Goal: Browse casually: Explore the website without a specific task or goal

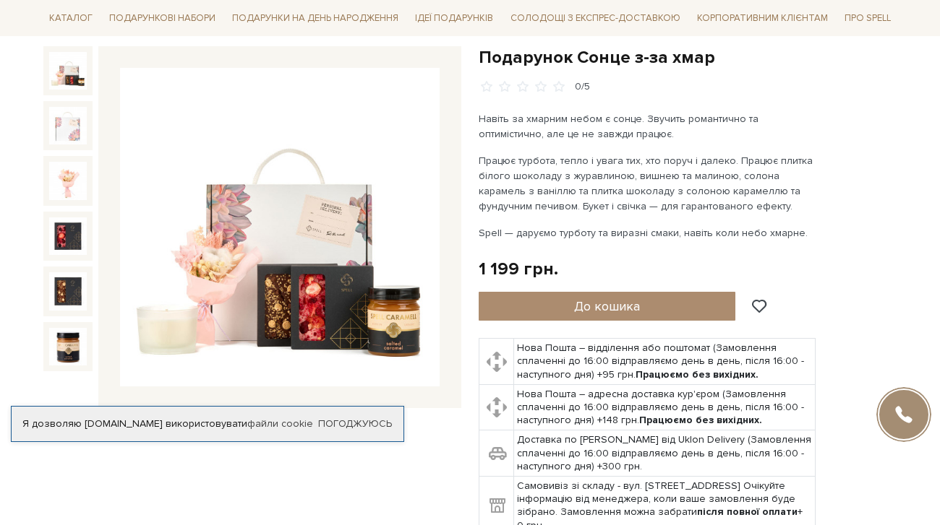
scroll to position [145, 0]
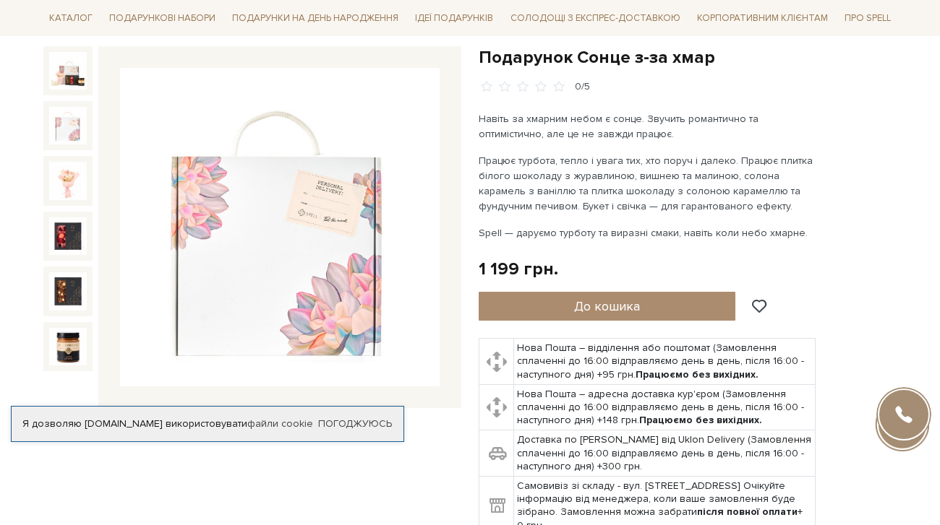
click at [69, 137] on img at bounding box center [68, 126] width 38 height 38
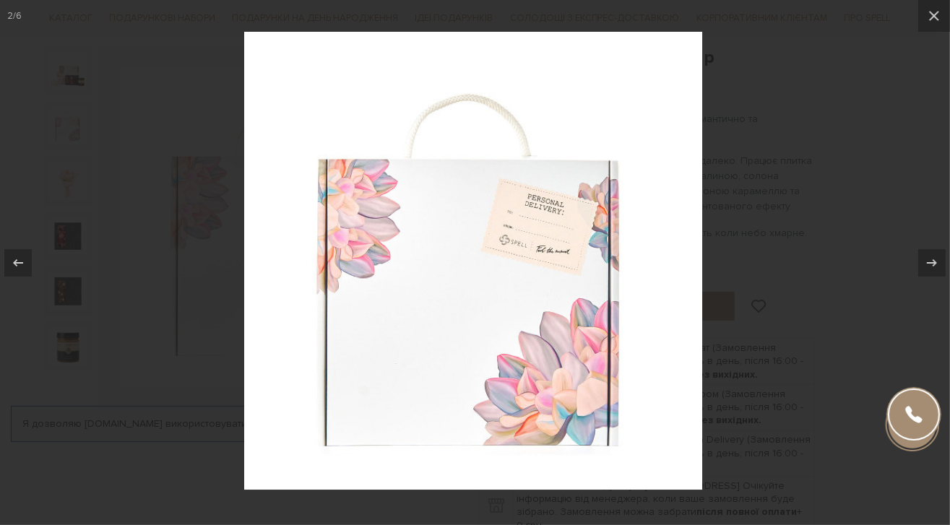
click at [72, 176] on div at bounding box center [475, 262] width 950 height 525
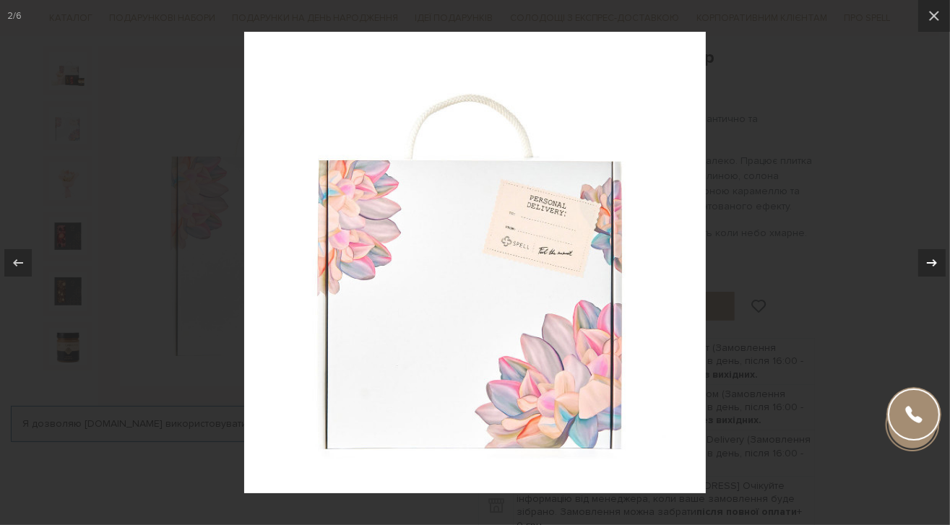
click at [932, 266] on icon at bounding box center [932, 262] width 17 height 17
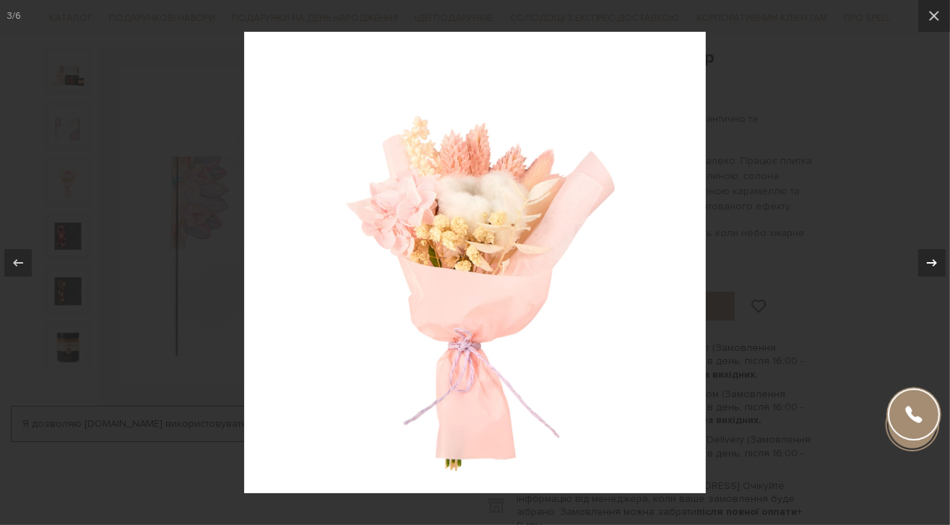
click at [932, 266] on icon at bounding box center [932, 262] width 17 height 17
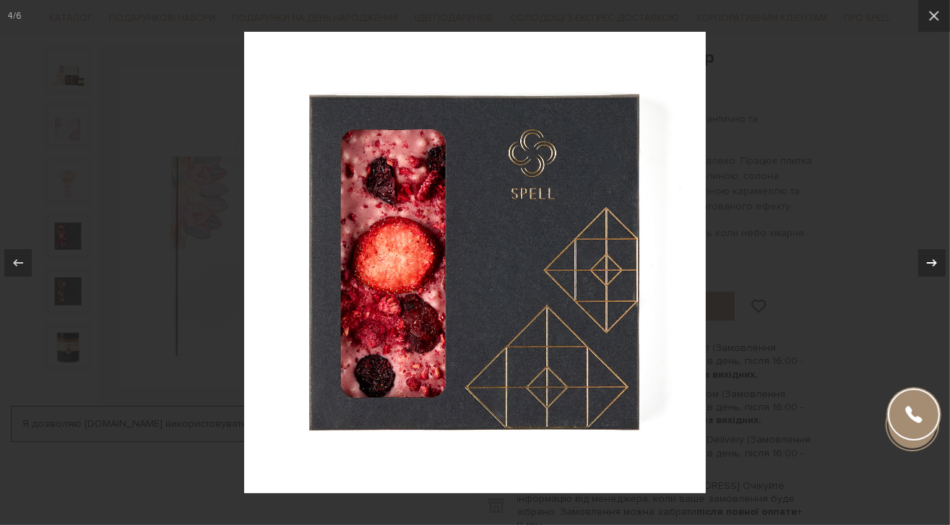
click at [932, 266] on icon at bounding box center [932, 262] width 17 height 17
